Goal: Check status

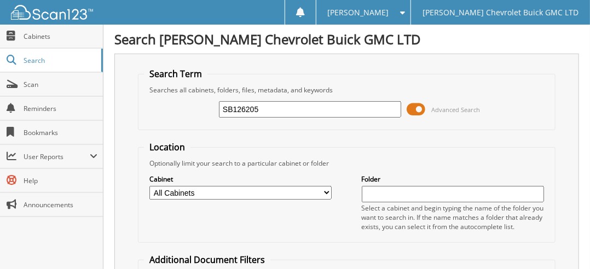
type input "SB126205"
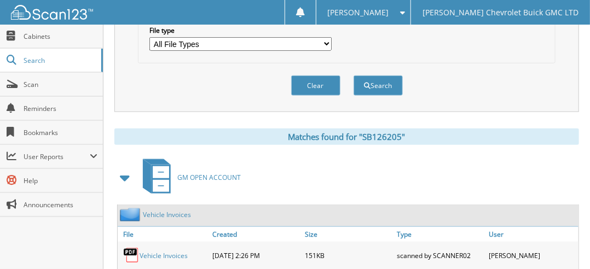
scroll to position [409, 0]
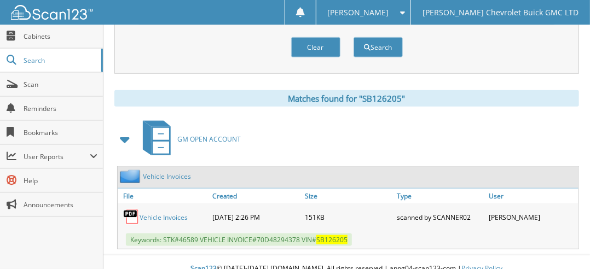
click at [158, 213] on link "Vehicle Invoices" at bounding box center [164, 217] width 48 height 9
